Goal: Information Seeking & Learning: Find specific fact

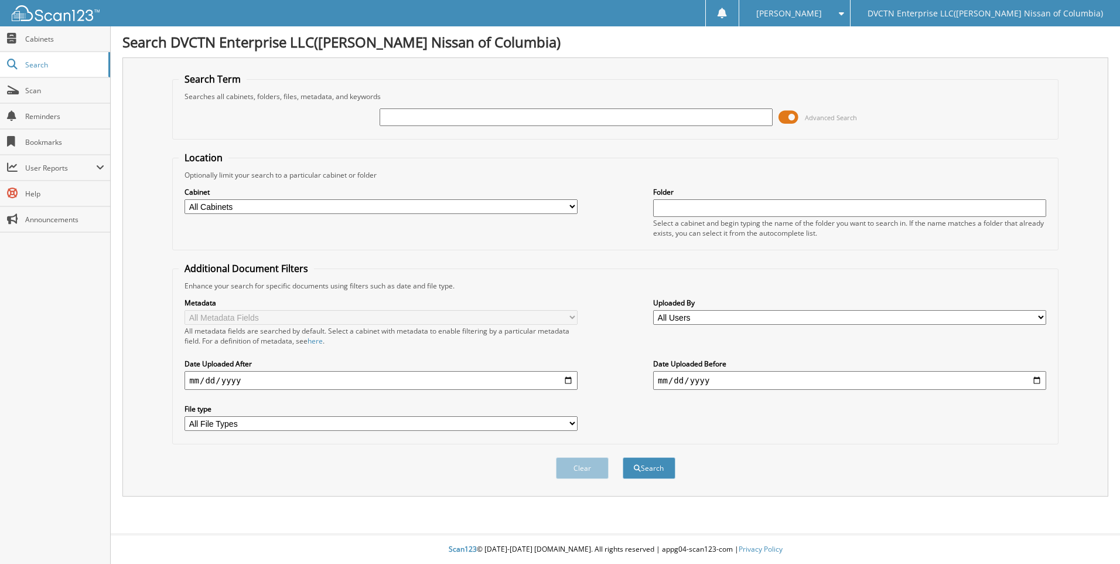
click at [413, 114] on input "text" at bounding box center [576, 117] width 393 height 18
type input "561425"
click at [623, 457] on button "Search" at bounding box center [649, 468] width 53 height 22
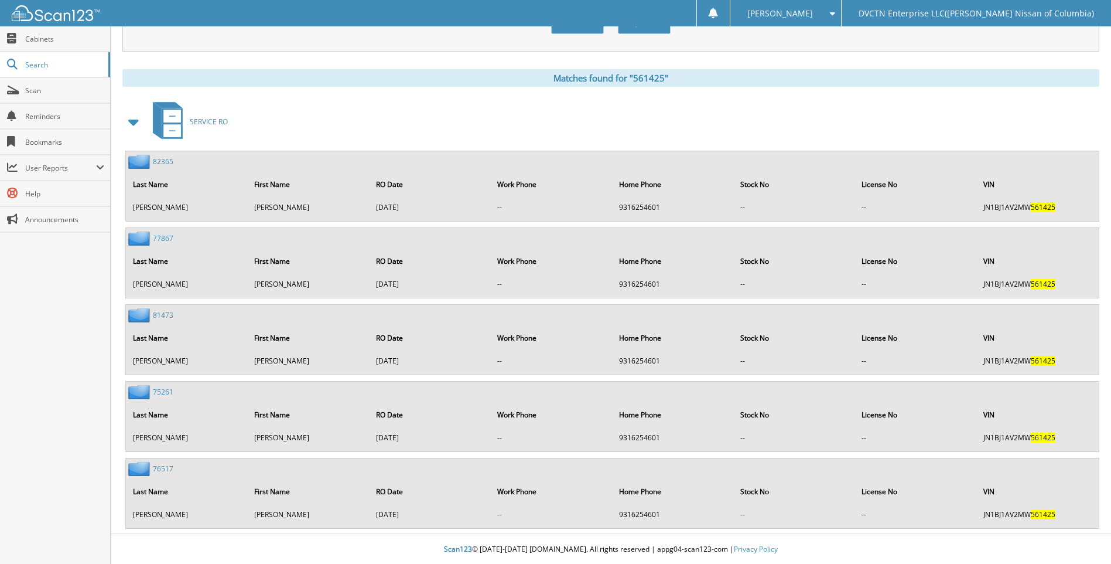
scroll to position [445, 0]
